Goal: Information Seeking & Learning: Find contact information

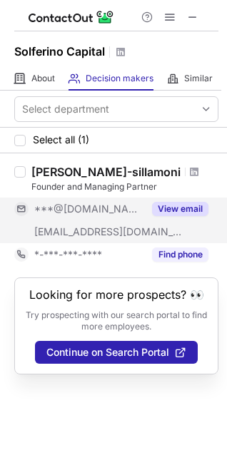
click at [172, 207] on button "View email" at bounding box center [180, 209] width 56 height 14
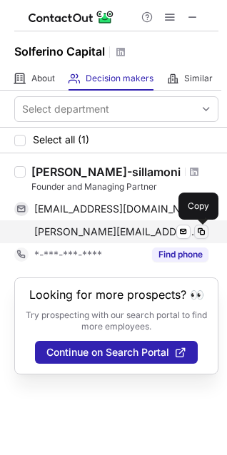
click at [203, 231] on span at bounding box center [200, 231] width 11 height 11
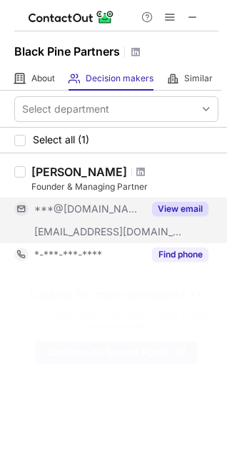
click at [169, 206] on button "View email" at bounding box center [180, 209] width 56 height 14
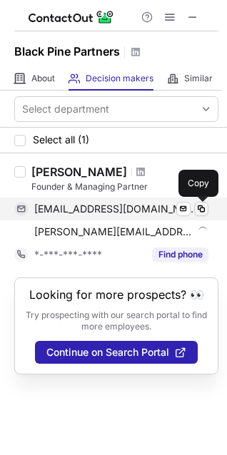
click at [200, 205] on span at bounding box center [200, 208] width 11 height 11
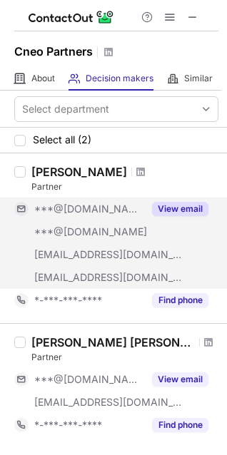
click at [172, 203] on button "View email" at bounding box center [180, 209] width 56 height 14
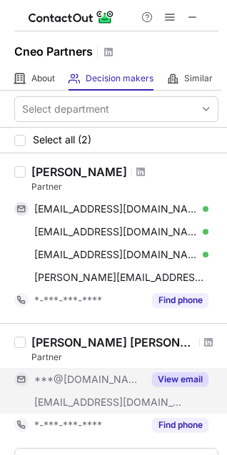
click at [193, 369] on div "View email" at bounding box center [175, 379] width 65 height 23
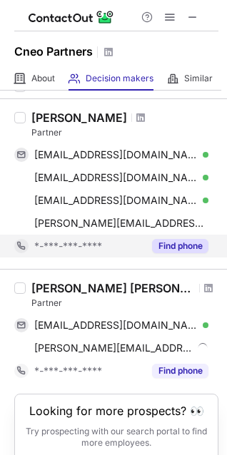
scroll to position [57, 0]
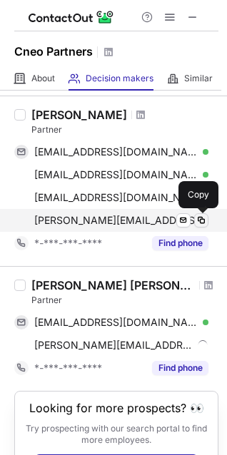
click at [201, 220] on span at bounding box center [200, 220] width 11 height 11
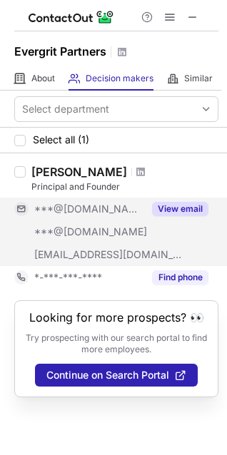
click at [175, 206] on button "View email" at bounding box center [180, 209] width 56 height 14
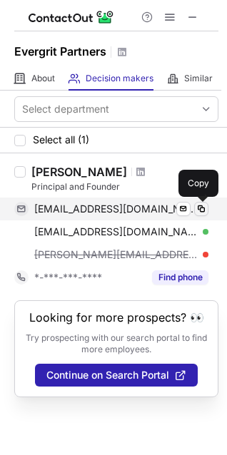
click at [200, 209] on span at bounding box center [200, 208] width 11 height 11
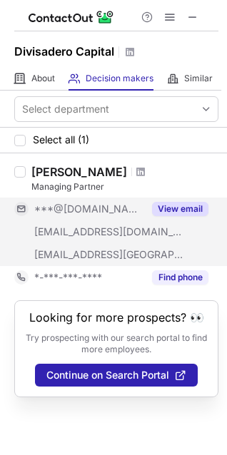
click at [179, 205] on button "View email" at bounding box center [180, 209] width 56 height 14
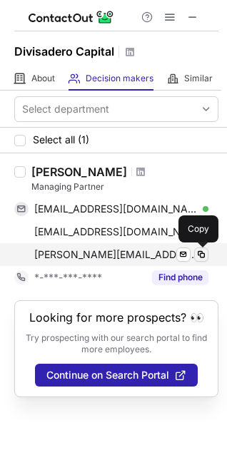
click at [203, 257] on span at bounding box center [200, 254] width 11 height 11
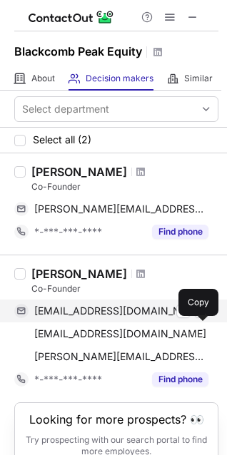
click at [203, 317] on span at bounding box center [200, 310] width 11 height 11
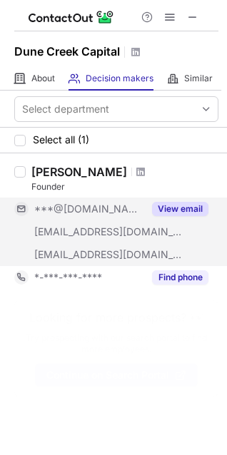
click at [173, 205] on button "View email" at bounding box center [180, 209] width 56 height 14
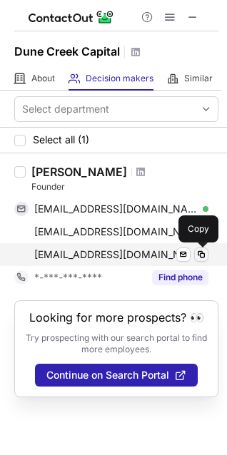
click at [204, 252] on span at bounding box center [200, 254] width 11 height 11
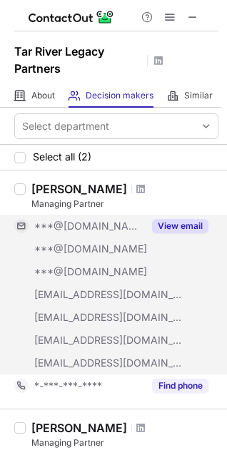
click at [186, 223] on button "View email" at bounding box center [180, 226] width 56 height 14
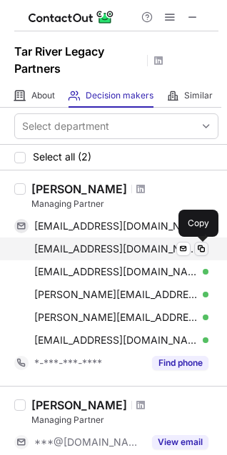
click at [205, 249] on span at bounding box center [200, 248] width 11 height 11
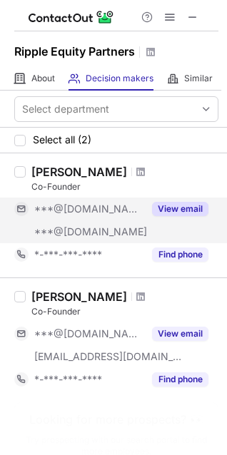
click at [175, 200] on div "View email" at bounding box center [175, 209] width 65 height 23
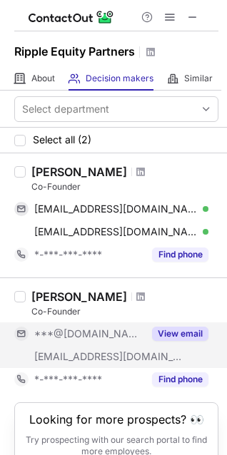
click at [183, 332] on button "View email" at bounding box center [180, 334] width 56 height 14
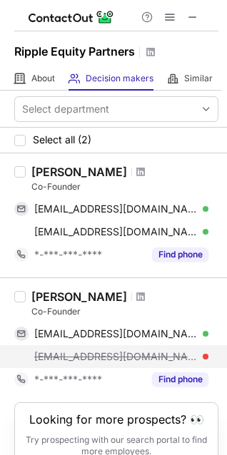
scroll to position [56, 0]
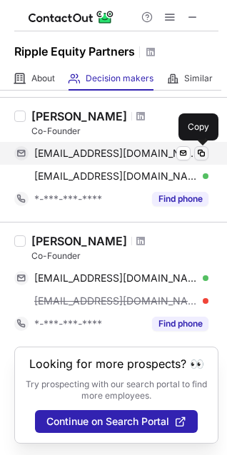
click at [202, 153] on span at bounding box center [200, 153] width 11 height 11
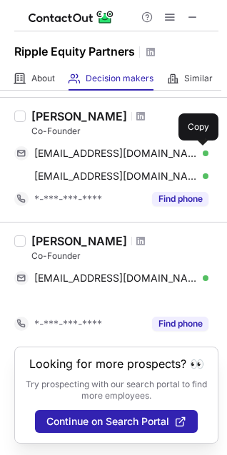
scroll to position [33, 0]
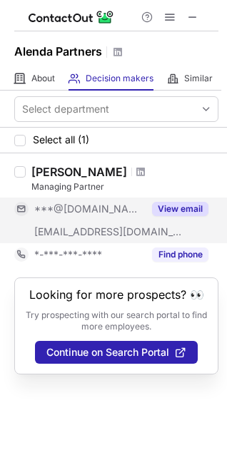
click at [195, 204] on button "View email" at bounding box center [180, 209] width 56 height 14
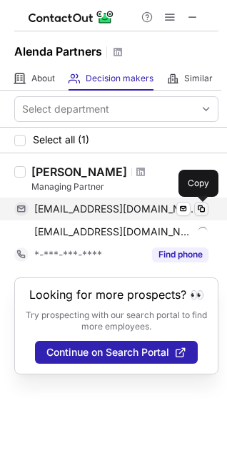
click at [201, 208] on span at bounding box center [200, 208] width 11 height 11
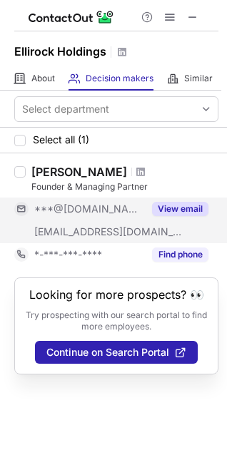
click at [173, 208] on button "View email" at bounding box center [180, 209] width 56 height 14
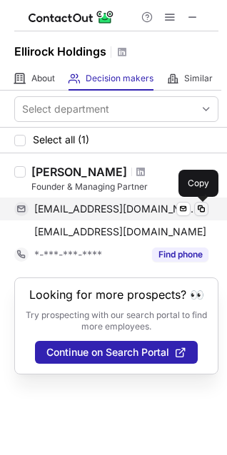
click at [202, 210] on span at bounding box center [200, 208] width 11 height 11
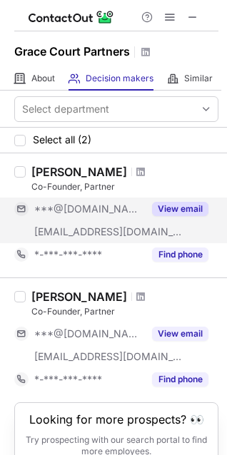
click at [188, 203] on button "View email" at bounding box center [180, 209] width 56 height 14
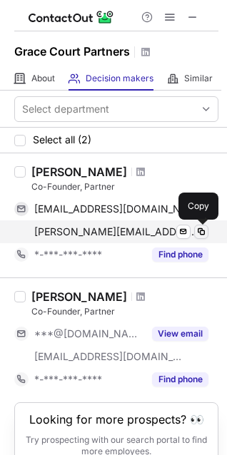
click at [203, 231] on span at bounding box center [200, 231] width 11 height 11
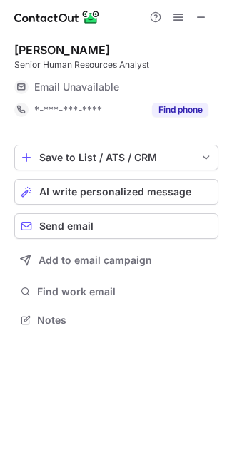
scroll to position [310, 227]
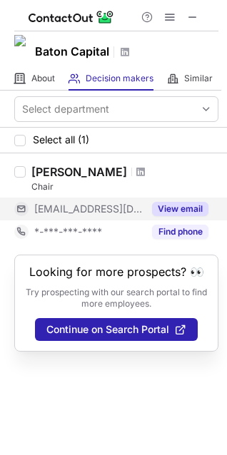
click at [180, 206] on button "View email" at bounding box center [180, 209] width 56 height 14
click at [168, 208] on div "ben@batoncapital.co" at bounding box center [121, 209] width 174 height 13
click at [41, 205] on span "ben@batoncapital.co" at bounding box center [115, 209] width 163 height 13
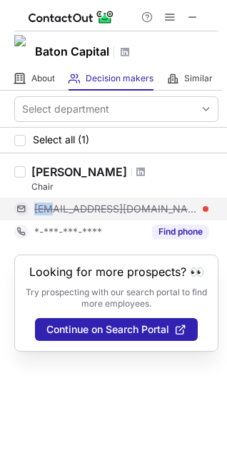
click at [41, 205] on span "ben@batoncapital.co" at bounding box center [115, 209] width 163 height 13
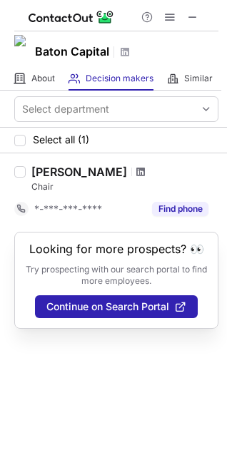
click at [136, 172] on span at bounding box center [140, 171] width 9 height 11
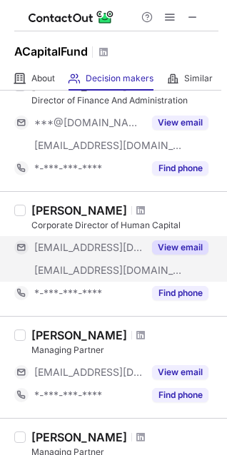
scroll to position [215, 0]
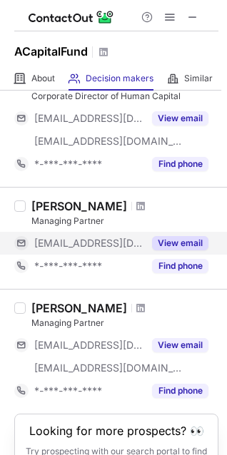
click at [182, 243] on button "View email" at bounding box center [180, 243] width 56 height 14
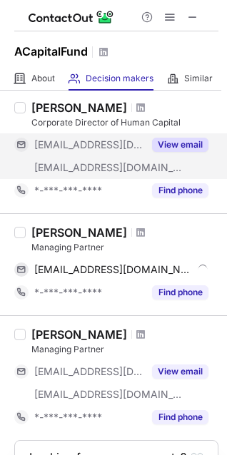
scroll to position [24, 0]
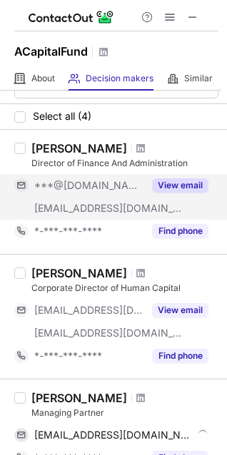
click at [182, 187] on button "View email" at bounding box center [180, 185] width 56 height 14
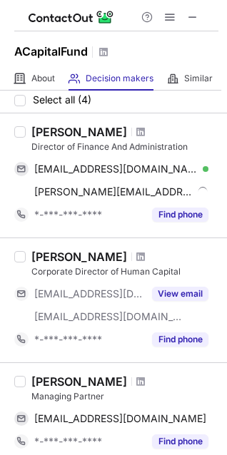
scroll to position [0, 0]
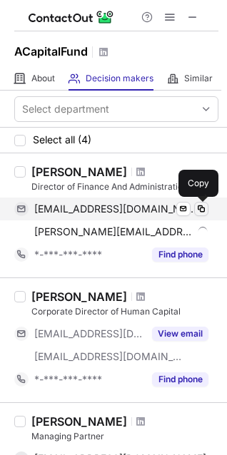
click at [198, 210] on span at bounding box center [200, 208] width 11 height 11
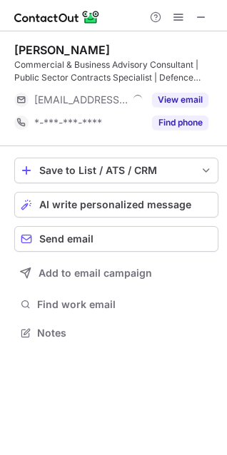
scroll to position [323, 227]
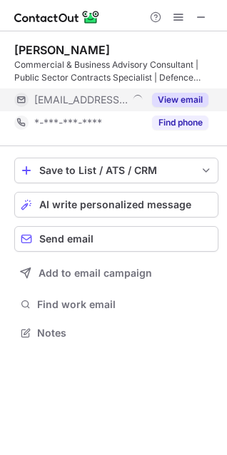
click at [180, 100] on button "View email" at bounding box center [180, 100] width 56 height 14
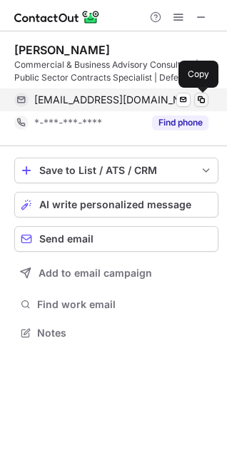
click at [200, 99] on span at bounding box center [200, 99] width 11 height 11
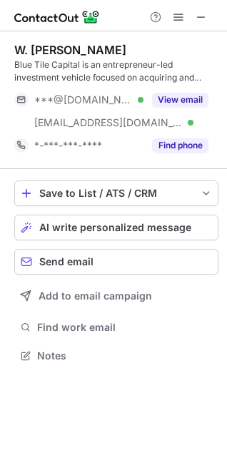
scroll to position [346, 227]
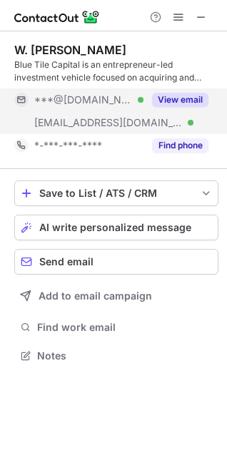
click at [170, 98] on button "View email" at bounding box center [180, 100] width 56 height 14
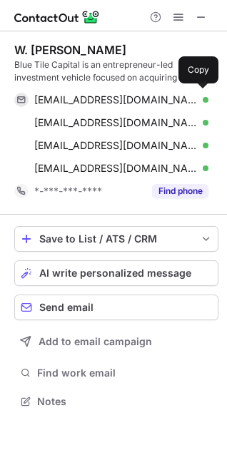
scroll to position [392, 227]
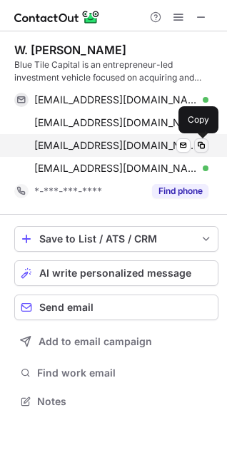
click at [204, 147] on span at bounding box center [200, 145] width 11 height 11
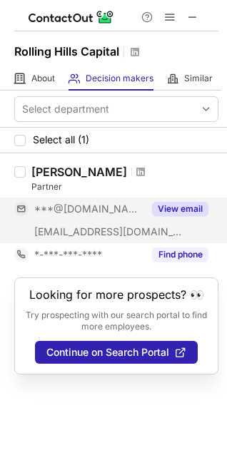
click at [175, 205] on button "View email" at bounding box center [180, 209] width 56 height 14
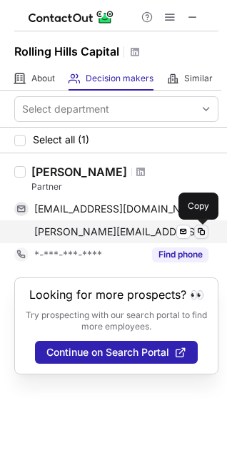
click at [202, 232] on span at bounding box center [200, 231] width 11 height 11
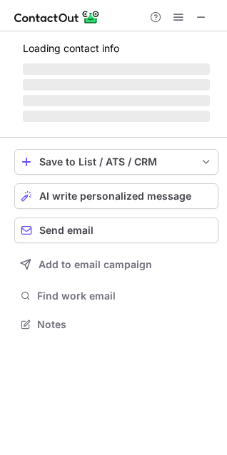
scroll to position [310, 227]
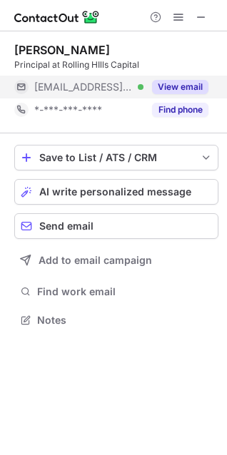
click at [186, 91] on button "View email" at bounding box center [180, 87] width 56 height 14
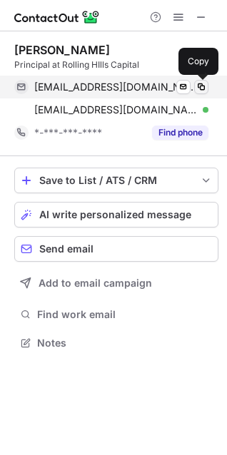
click at [201, 89] on span at bounding box center [200, 86] width 11 height 11
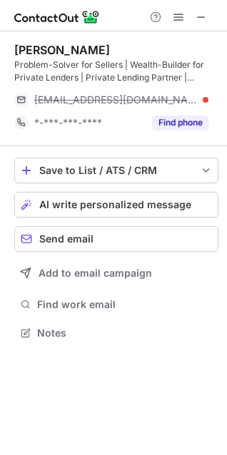
scroll to position [323, 227]
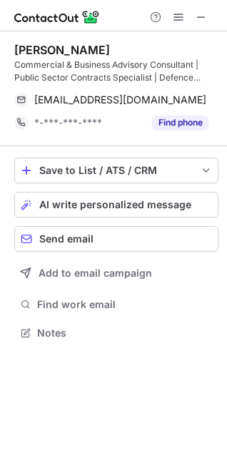
scroll to position [323, 227]
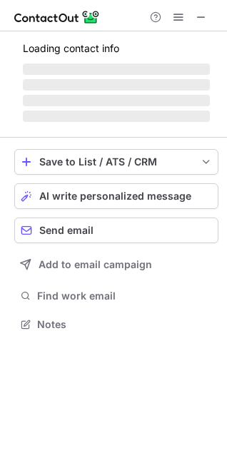
scroll to position [333, 227]
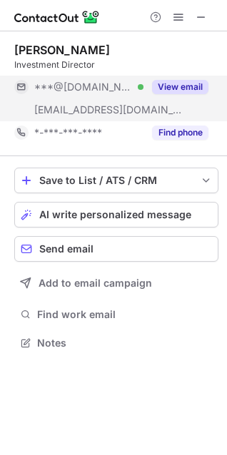
click at [183, 88] on button "View email" at bounding box center [180, 87] width 56 height 14
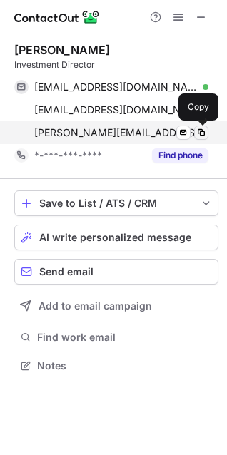
click at [202, 129] on span at bounding box center [200, 132] width 11 height 11
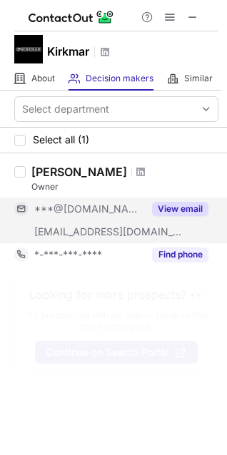
click at [170, 205] on button "View email" at bounding box center [180, 209] width 56 height 14
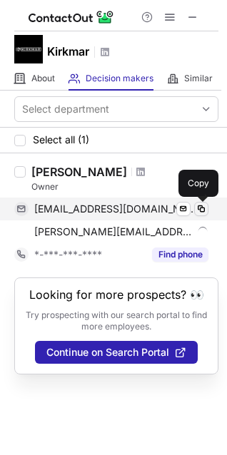
click at [203, 206] on span at bounding box center [200, 208] width 11 height 11
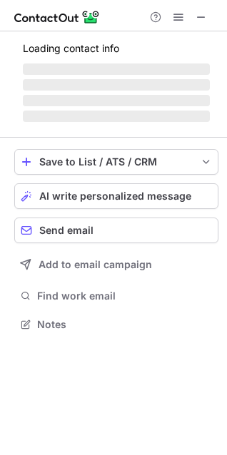
scroll to position [333, 227]
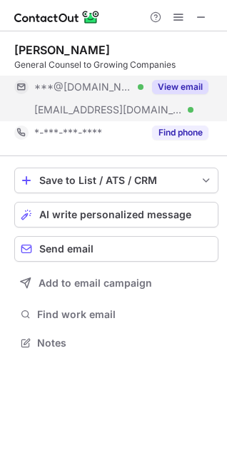
click at [178, 90] on button "View email" at bounding box center [180, 87] width 56 height 14
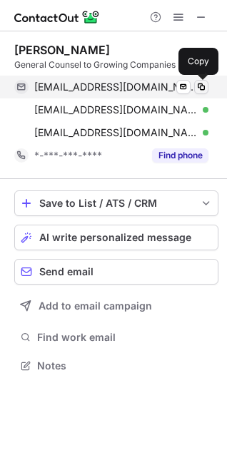
click at [206, 87] on span at bounding box center [200, 86] width 11 height 11
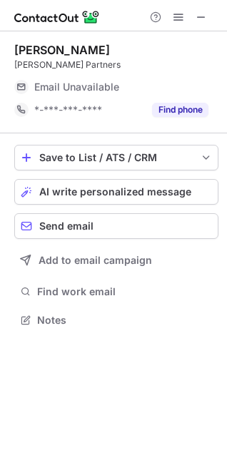
scroll to position [333, 227]
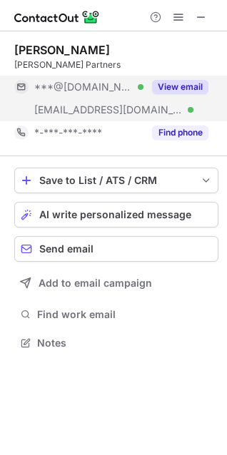
click at [178, 92] on button "View email" at bounding box center [180, 87] width 56 height 14
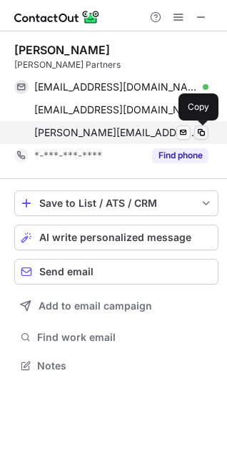
click at [201, 132] on span at bounding box center [200, 132] width 11 height 11
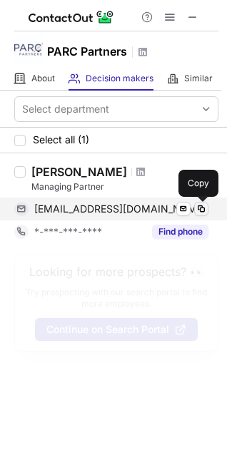
click at [199, 207] on span at bounding box center [200, 208] width 11 height 11
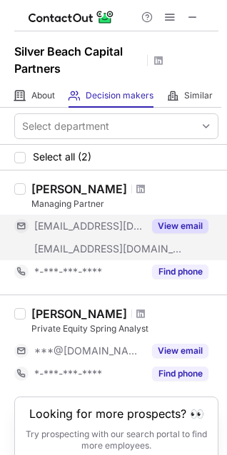
click at [179, 221] on button "View email" at bounding box center [180, 226] width 56 height 14
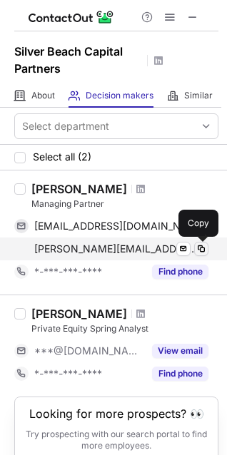
click at [198, 252] on span at bounding box center [200, 248] width 11 height 11
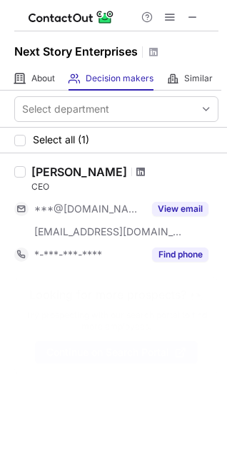
click at [136, 170] on span at bounding box center [140, 171] width 9 height 11
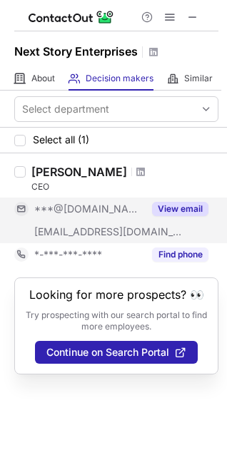
click at [176, 209] on button "View email" at bounding box center [180, 209] width 56 height 14
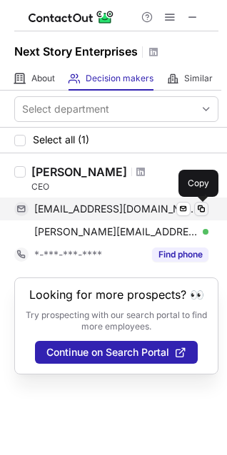
click at [199, 210] on span at bounding box center [200, 208] width 11 height 11
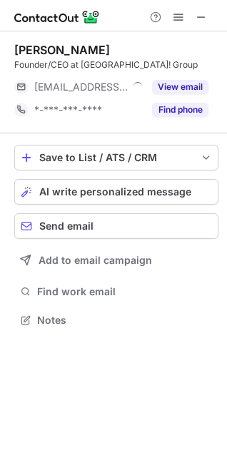
scroll to position [310, 227]
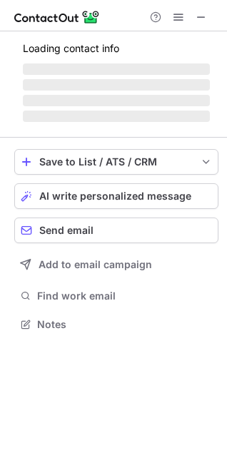
scroll to position [346, 227]
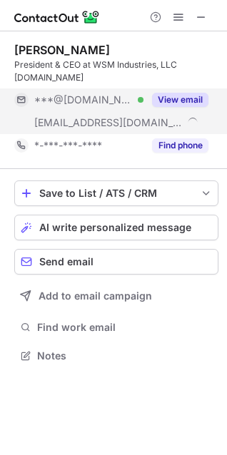
click at [167, 99] on button "View email" at bounding box center [180, 100] width 56 height 14
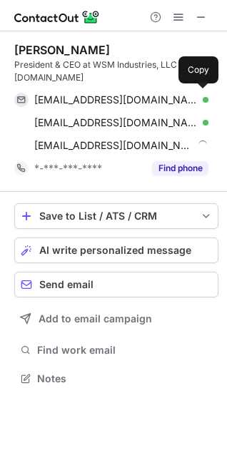
scroll to position [369, 227]
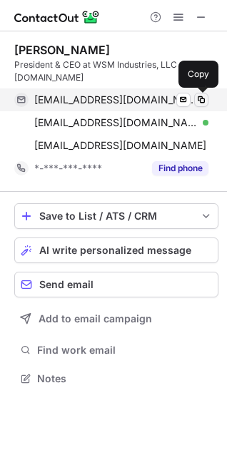
click at [199, 98] on span at bounding box center [200, 99] width 11 height 11
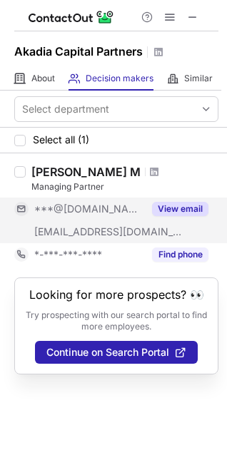
click at [164, 218] on div "View email" at bounding box center [175, 209] width 65 height 23
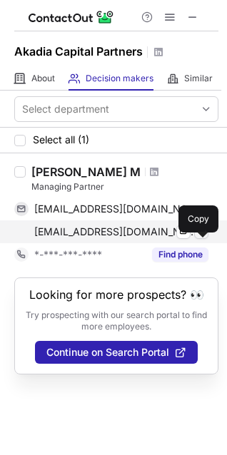
click at [202, 238] on span at bounding box center [200, 231] width 11 height 11
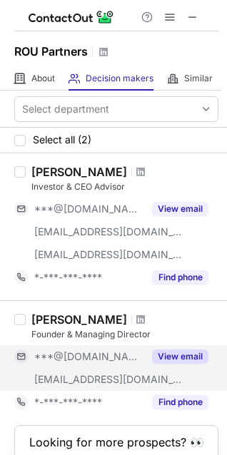
click at [170, 361] on button "View email" at bounding box center [180, 357] width 56 height 14
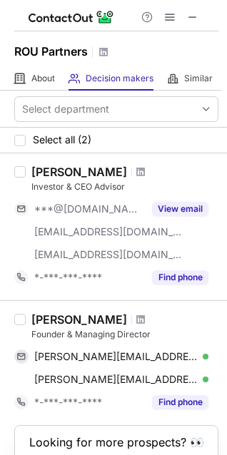
scroll to position [78, 0]
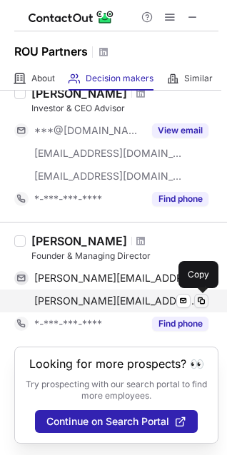
click at [200, 300] on span at bounding box center [200, 300] width 11 height 11
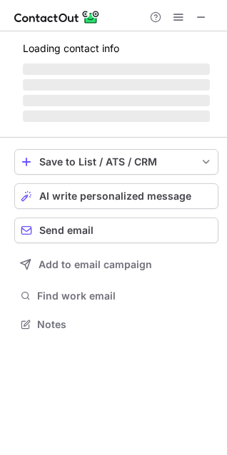
scroll to position [323, 227]
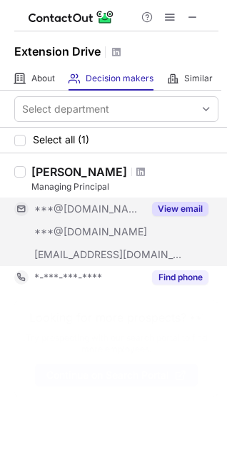
click at [168, 206] on button "View email" at bounding box center [180, 209] width 56 height 14
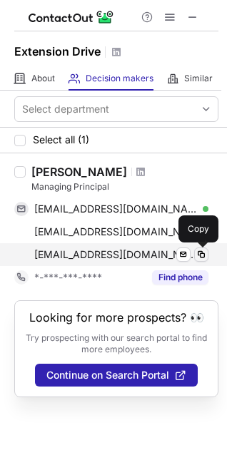
click at [205, 253] on span at bounding box center [200, 254] width 11 height 11
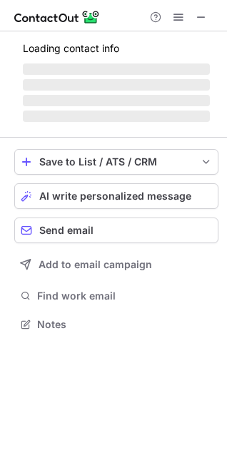
scroll to position [310, 227]
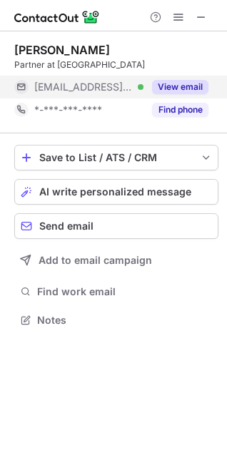
click at [185, 78] on div "View email" at bounding box center [175, 87] width 65 height 23
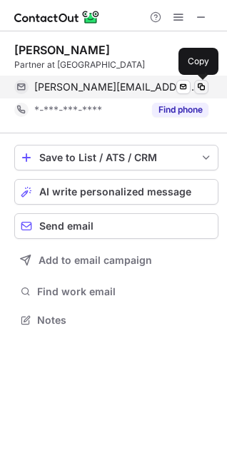
click at [202, 88] on span at bounding box center [200, 86] width 11 height 11
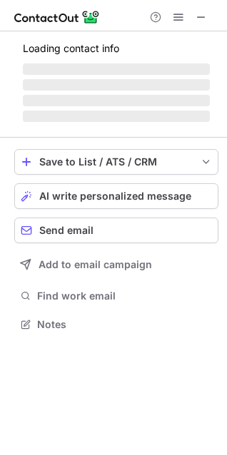
scroll to position [333, 227]
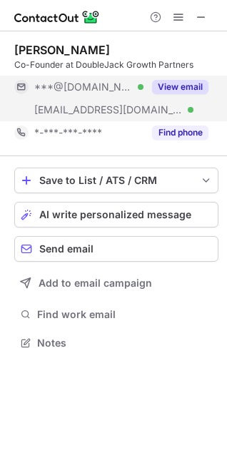
click at [161, 90] on button "View email" at bounding box center [180, 87] width 56 height 14
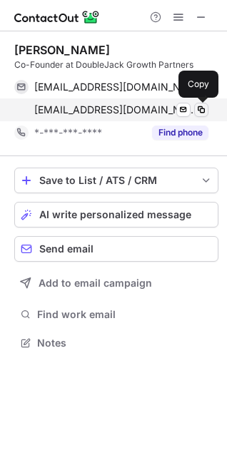
click at [201, 108] on span at bounding box center [200, 109] width 11 height 11
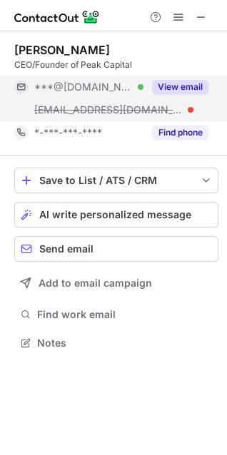
click at [190, 81] on button "View email" at bounding box center [180, 87] width 56 height 14
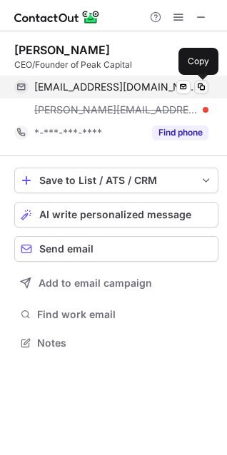
click at [199, 88] on span at bounding box center [200, 86] width 11 height 11
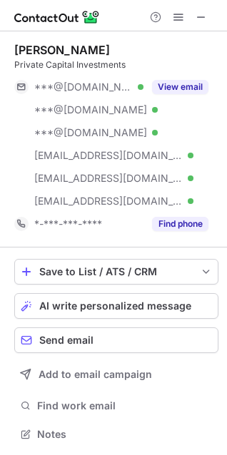
scroll to position [424, 217]
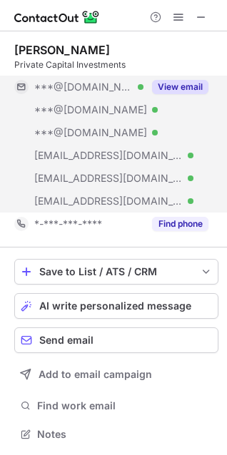
click at [175, 83] on button "View email" at bounding box center [180, 87] width 56 height 14
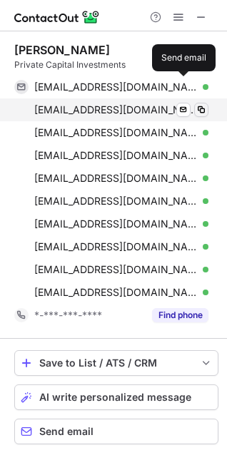
scroll to position [516, 217]
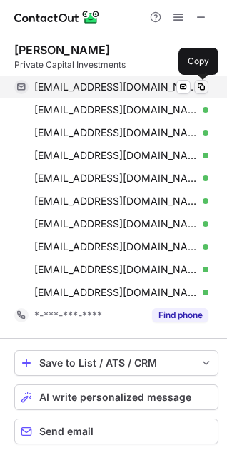
click at [204, 85] on span at bounding box center [200, 86] width 11 height 11
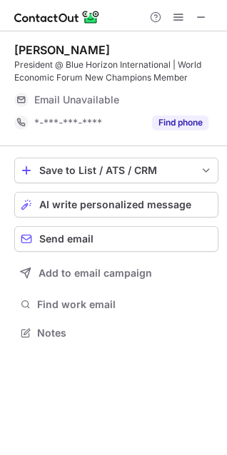
scroll to position [346, 227]
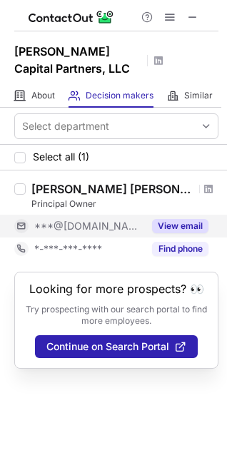
click at [165, 225] on button "View email" at bounding box center [180, 226] width 56 height 14
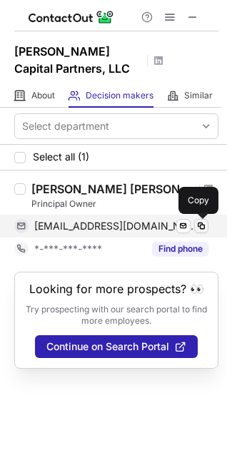
click at [202, 223] on span at bounding box center [200, 225] width 11 height 11
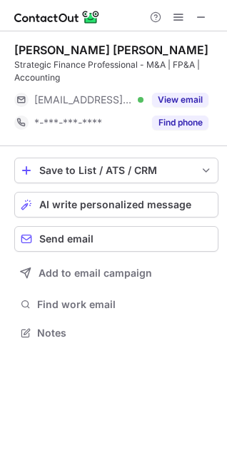
scroll to position [323, 227]
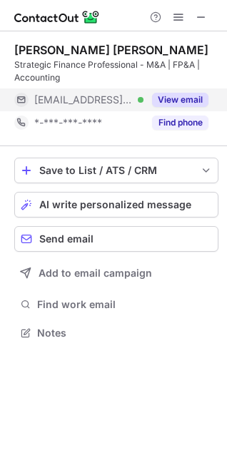
click at [187, 93] on button "View email" at bounding box center [180, 100] width 56 height 14
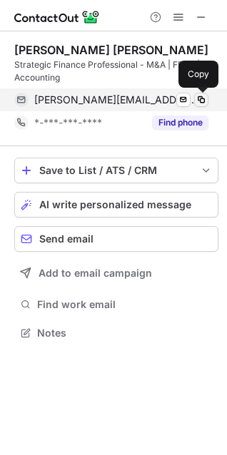
click at [204, 102] on span at bounding box center [200, 99] width 11 height 11
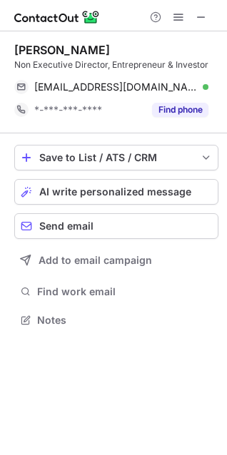
scroll to position [310, 227]
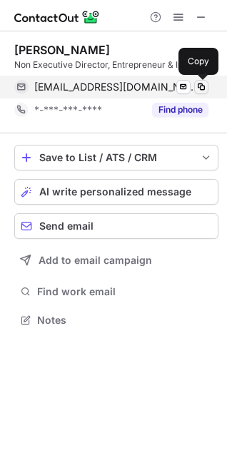
click at [202, 86] on span at bounding box center [200, 86] width 11 height 11
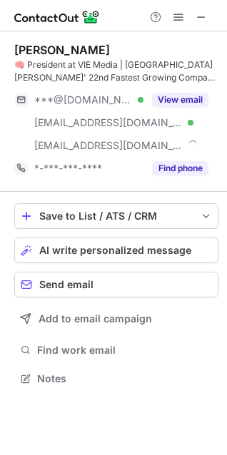
scroll to position [369, 227]
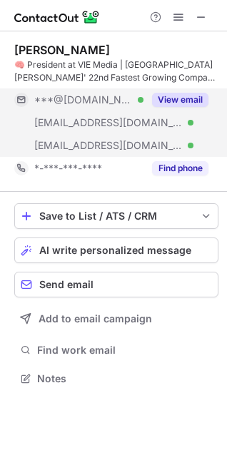
click at [188, 97] on button "View email" at bounding box center [180, 100] width 56 height 14
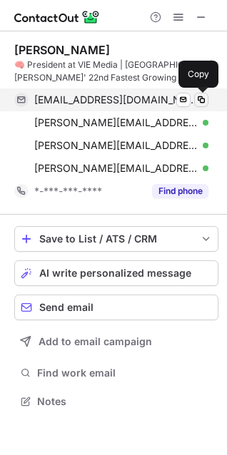
click at [200, 95] on span at bounding box center [200, 99] width 11 height 11
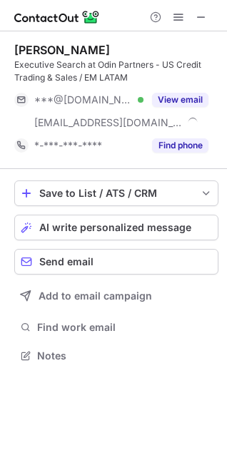
scroll to position [346, 227]
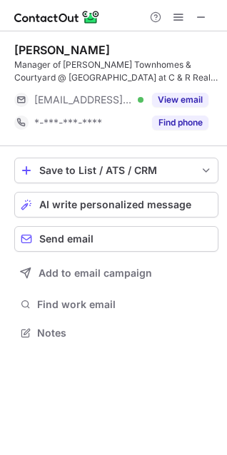
scroll to position [323, 227]
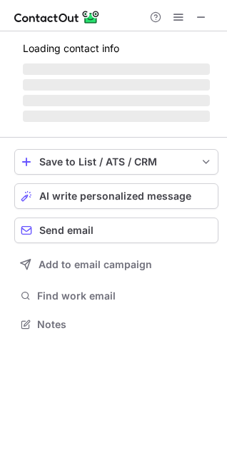
scroll to position [392, 227]
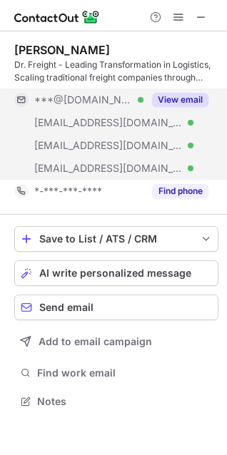
click at [182, 94] on button "View email" at bounding box center [180, 100] width 56 height 14
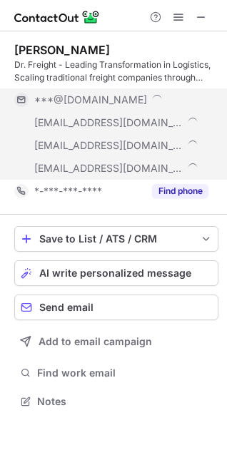
scroll to position [437, 217]
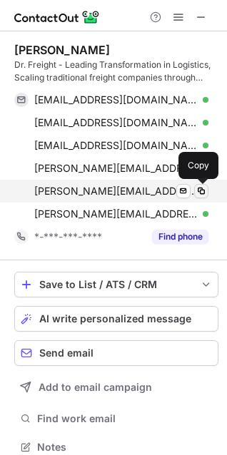
click at [201, 186] on span at bounding box center [200, 190] width 11 height 11
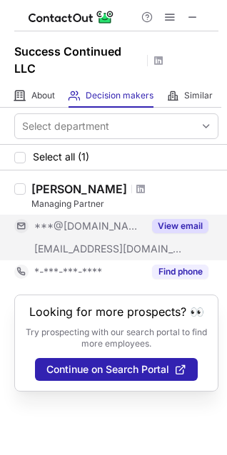
click at [188, 222] on button "View email" at bounding box center [180, 226] width 56 height 14
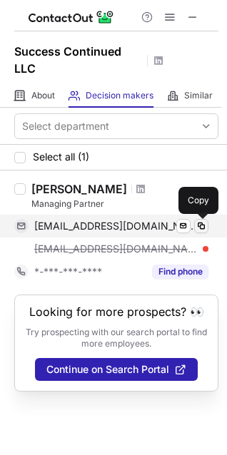
click at [202, 227] on span at bounding box center [200, 225] width 11 height 11
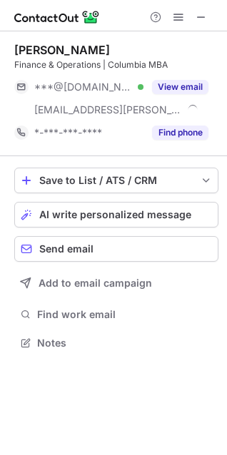
scroll to position [333, 227]
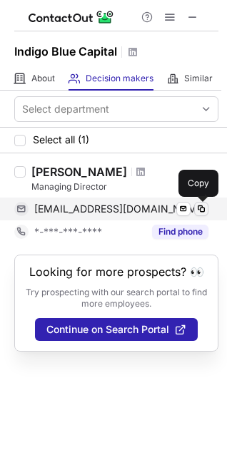
click at [201, 209] on span at bounding box center [200, 208] width 11 height 11
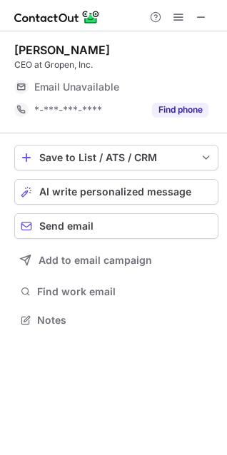
scroll to position [379, 227]
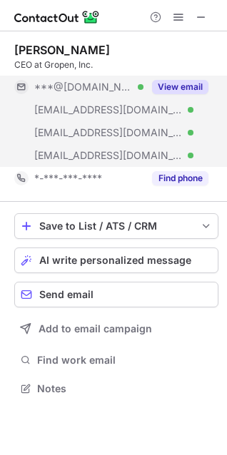
click at [186, 85] on button "View email" at bounding box center [180, 87] width 56 height 14
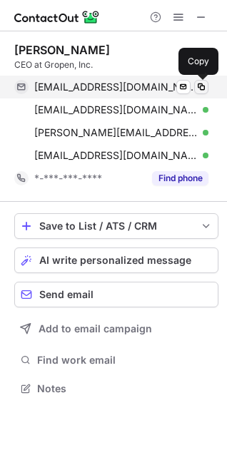
click at [201, 87] on span at bounding box center [200, 86] width 11 height 11
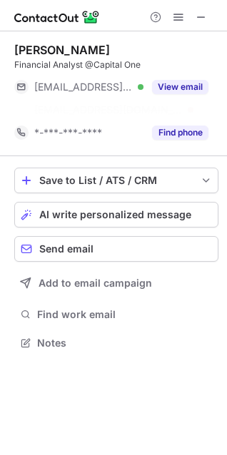
scroll to position [310, 227]
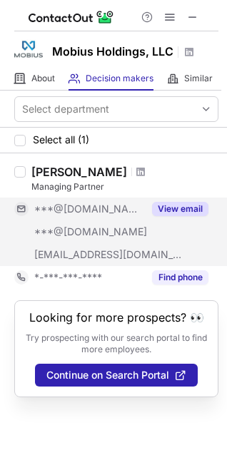
click at [180, 207] on button "View email" at bounding box center [180, 209] width 56 height 14
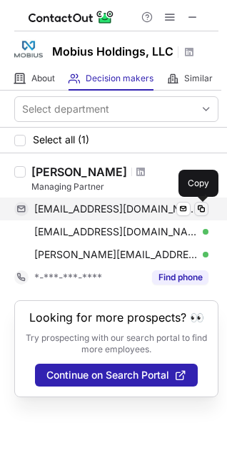
click at [205, 205] on span at bounding box center [200, 208] width 11 height 11
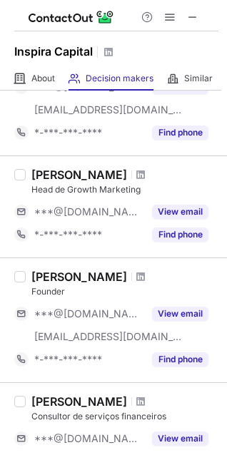
scroll to position [374, 0]
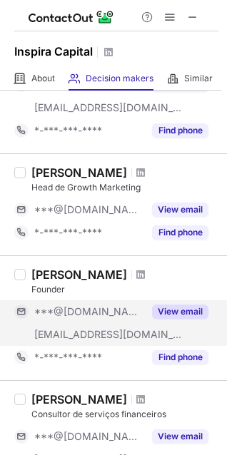
click at [177, 305] on button "View email" at bounding box center [180, 312] width 56 height 14
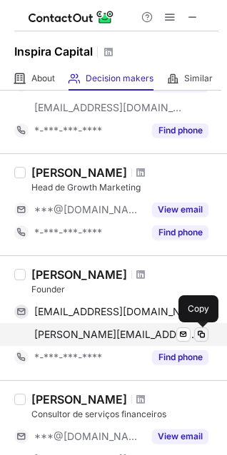
click at [199, 331] on span at bounding box center [200, 334] width 11 height 11
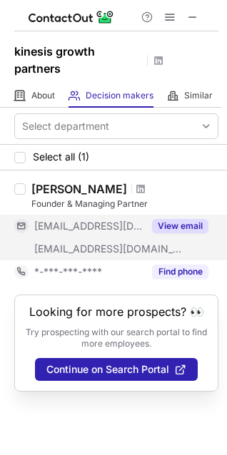
click at [171, 222] on button "View email" at bounding box center [180, 226] width 56 height 14
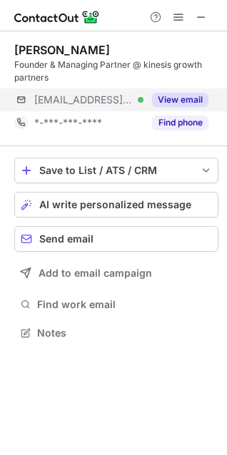
scroll to position [323, 227]
click at [172, 96] on button "View email" at bounding box center [180, 100] width 56 height 14
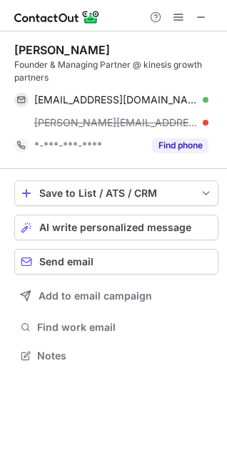
drag, startPoint x: 12, startPoint y: 47, endPoint x: 101, endPoint y: 48, distance: 88.4
click at [101, 48] on div "[PERSON_NAME] Founder & Managing Partner @ kinesis growth partners [PERSON_NAME…" at bounding box center [113, 204] width 227 height 346
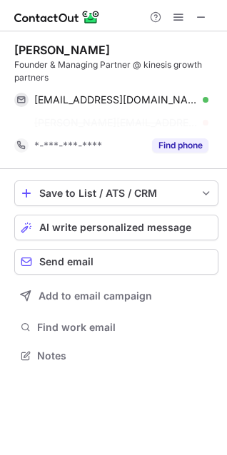
copy div "[PERSON_NAME]"
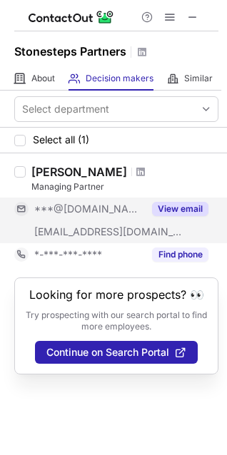
click at [163, 210] on button "View email" at bounding box center [180, 209] width 56 height 14
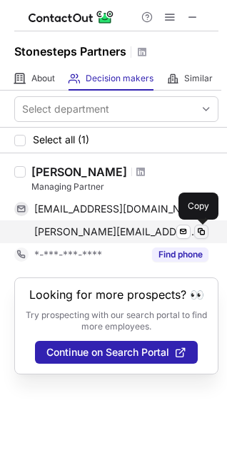
click at [206, 229] on span at bounding box center [200, 231] width 11 height 11
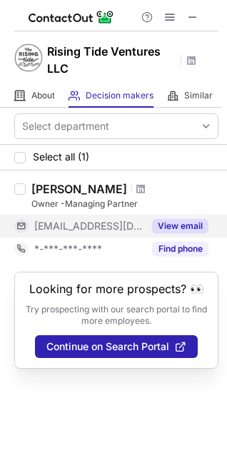
click at [177, 218] on div "View email" at bounding box center [175, 226] width 65 height 23
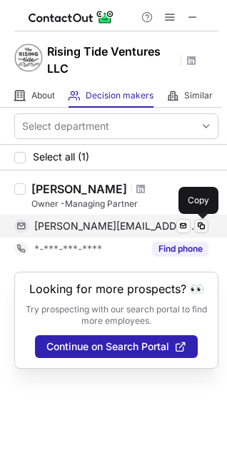
click at [205, 226] on span at bounding box center [200, 225] width 11 height 11
click at [205, 225] on span at bounding box center [200, 225] width 11 height 11
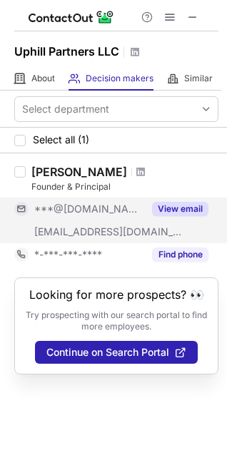
click at [174, 208] on button "View email" at bounding box center [180, 209] width 56 height 14
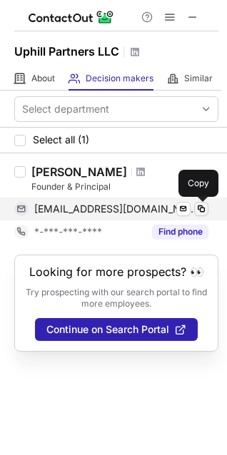
click at [205, 206] on span at bounding box center [200, 208] width 11 height 11
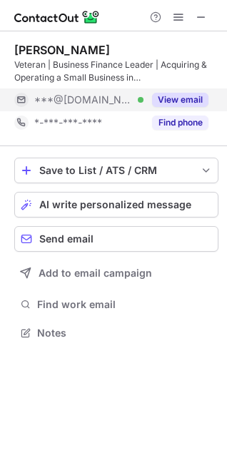
click at [165, 96] on button "View email" at bounding box center [180, 100] width 56 height 14
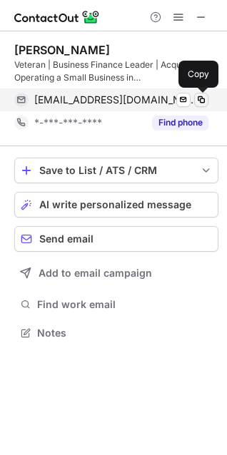
click at [198, 97] on span at bounding box center [200, 99] width 11 height 11
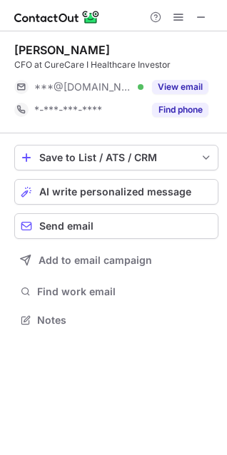
scroll to position [310, 227]
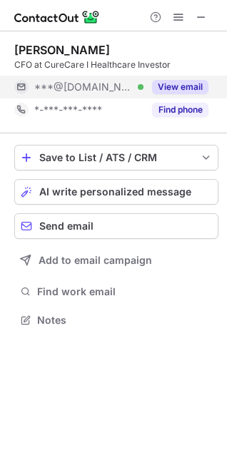
click at [183, 83] on button "View email" at bounding box center [180, 87] width 56 height 14
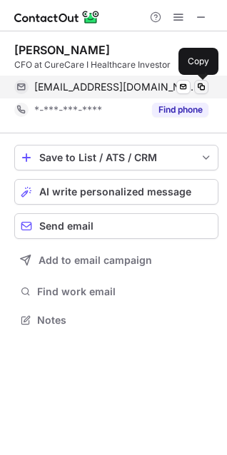
click at [200, 86] on span at bounding box center [200, 86] width 11 height 11
